Goal: Obtain resource: Obtain resource

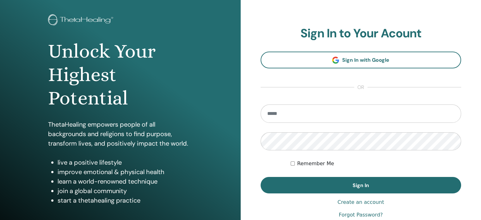
scroll to position [63, 0]
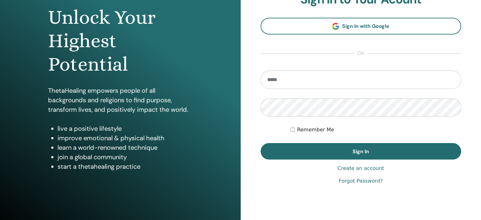
type input "**********"
click at [421, 134] on form "**********" at bounding box center [361, 115] width 201 height 89
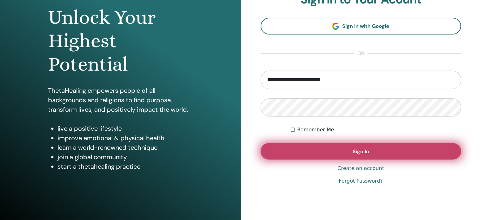
click at [350, 154] on button "Sign In" at bounding box center [361, 151] width 201 height 16
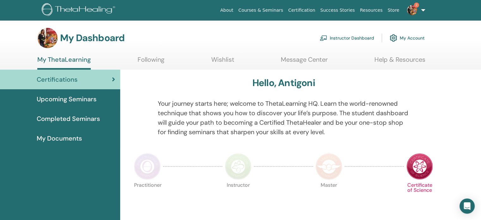
click at [414, 59] on link "Help & Resources" at bounding box center [400, 62] width 51 height 12
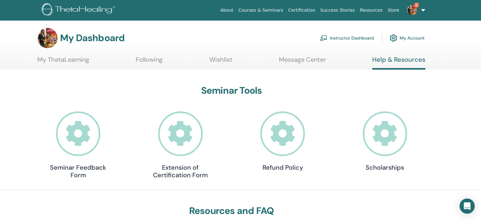
click at [331, 36] on link "Instructor Dashboard" at bounding box center [347, 38] width 54 height 14
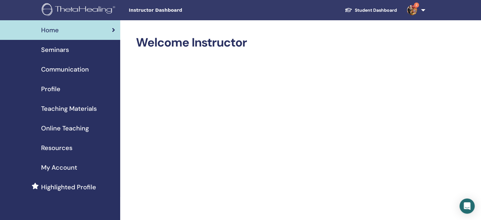
click at [52, 146] on span "Resources" at bounding box center [56, 147] width 31 height 9
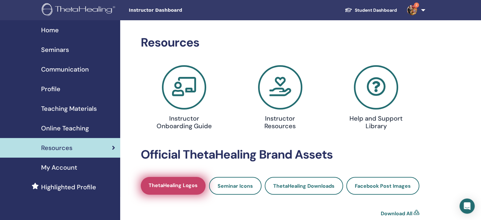
click at [190, 186] on span "ThetaHealing Logos" at bounding box center [173, 186] width 49 height 8
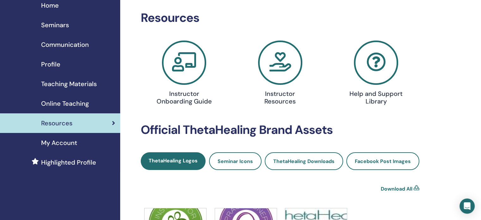
scroll to position [32, 0]
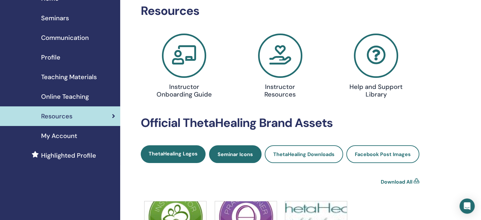
click at [239, 156] on span "Seminar Icons" at bounding box center [235, 154] width 35 height 7
click at [239, 155] on span "Seminar Icons" at bounding box center [235, 154] width 35 height 7
